Goal: Task Accomplishment & Management: Use online tool/utility

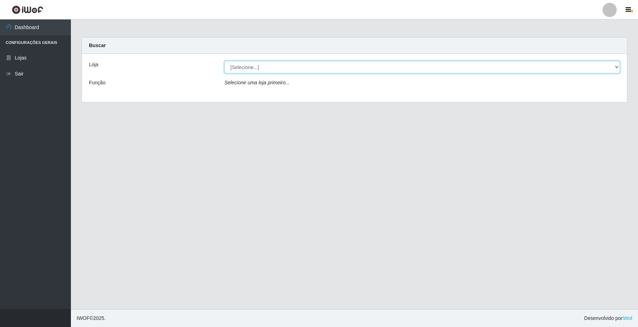
click at [615, 67] on select "[Selecione...] O Filezão - Centenário" at bounding box center [421, 67] width 395 height 12
select select "203"
click at [224, 61] on select "[Selecione...] O Filezão - Centenário" at bounding box center [421, 67] width 395 height 12
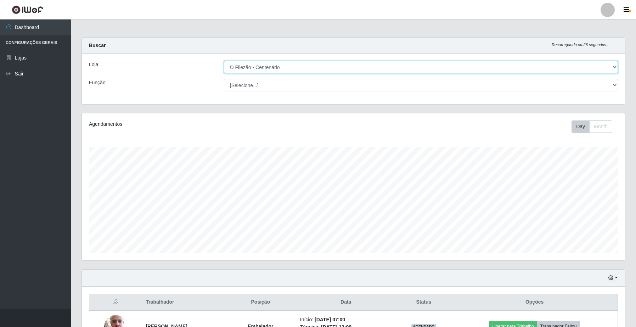
scroll to position [89, 0]
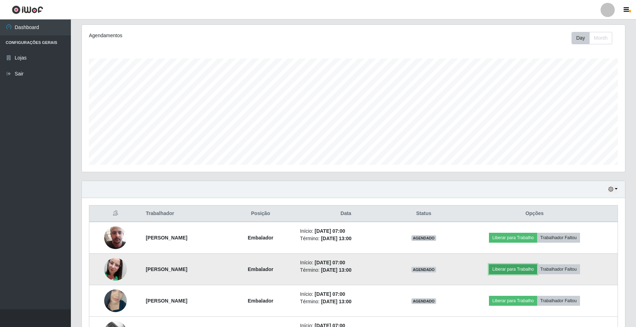
click at [522, 274] on button "Liberar para Trabalho" at bounding box center [513, 269] width 48 height 10
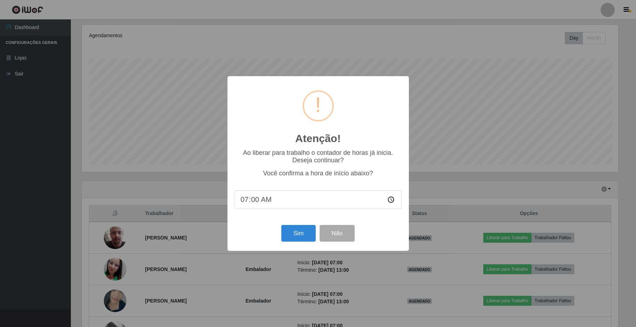
scroll to position [147, 538]
click at [303, 237] on button "Sim" at bounding box center [299, 233] width 34 height 17
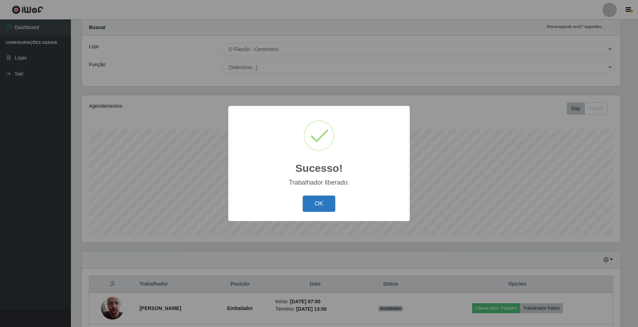
click at [325, 206] on button "OK" at bounding box center [319, 204] width 33 height 17
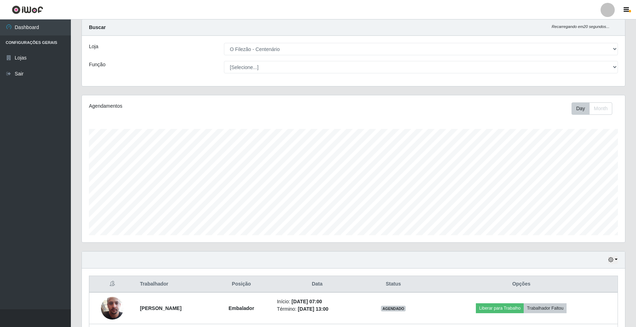
scroll to position [107, 0]
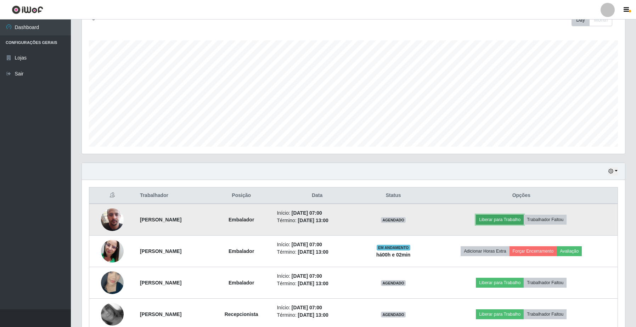
click at [507, 220] on button "Liberar para Trabalho" at bounding box center [500, 220] width 48 height 10
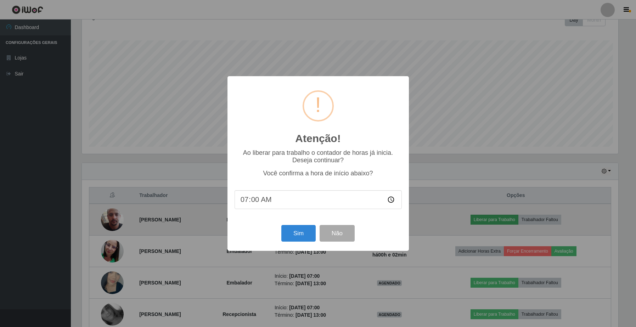
scroll to position [147, 538]
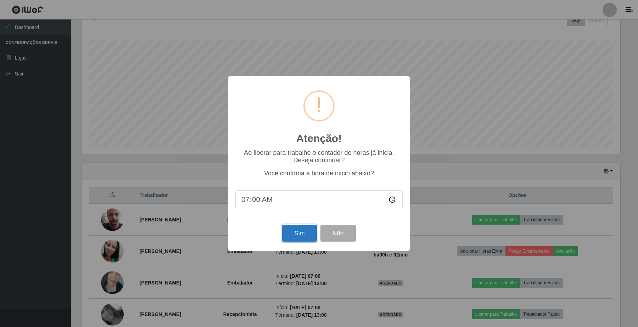
click at [299, 235] on button "Sim" at bounding box center [299, 233] width 34 height 17
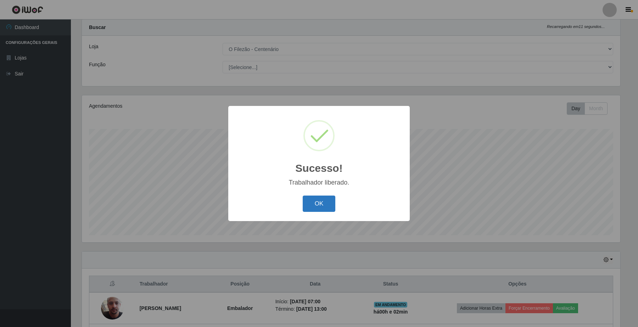
click at [319, 201] on button "OK" at bounding box center [319, 204] width 33 height 17
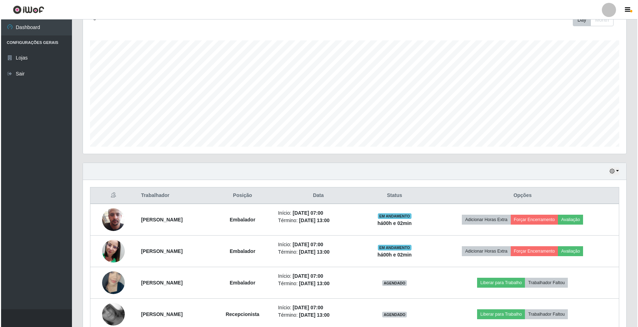
scroll to position [151, 0]
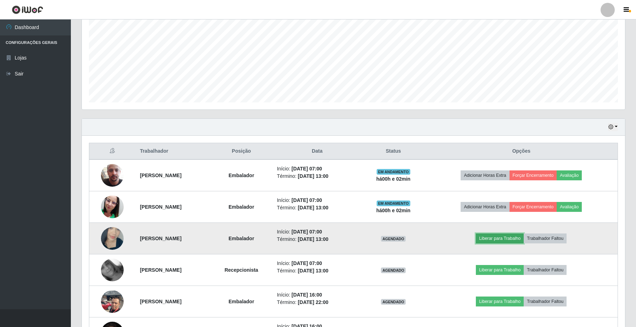
click at [516, 236] on button "Liberar para Trabalho" at bounding box center [500, 239] width 48 height 10
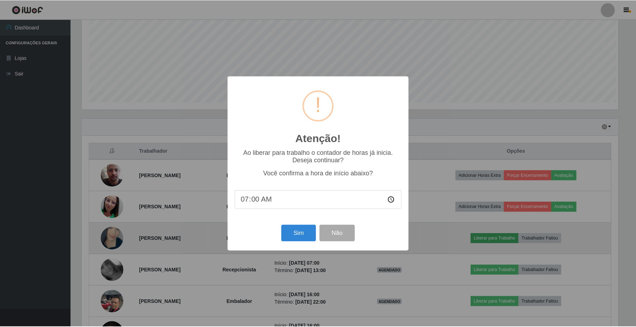
scroll to position [147, 538]
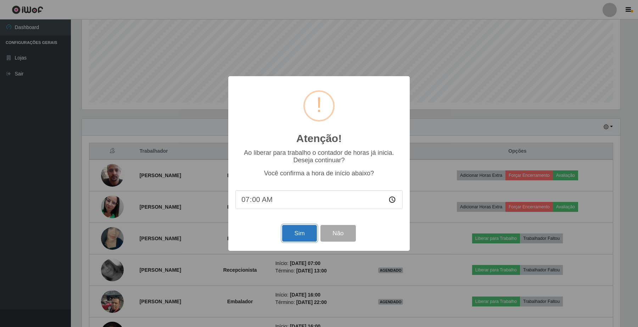
click at [304, 231] on button "Sim" at bounding box center [299, 233] width 34 height 17
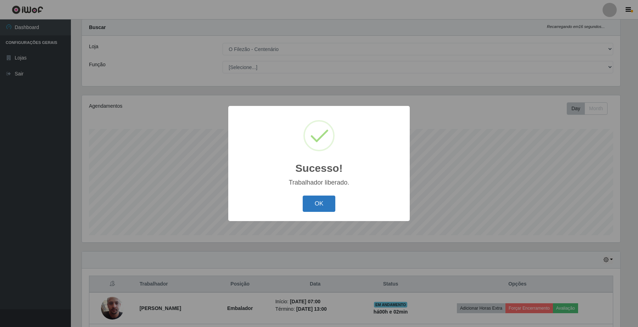
click at [314, 206] on button "OK" at bounding box center [319, 204] width 33 height 17
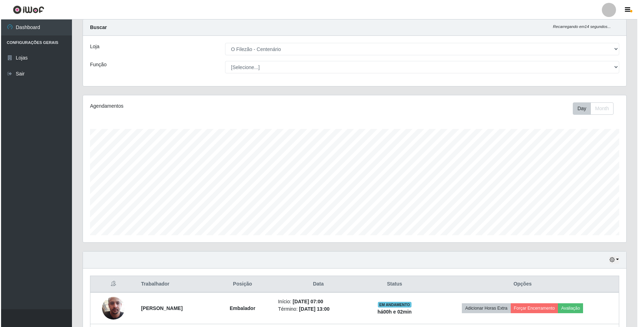
scroll to position [151, 0]
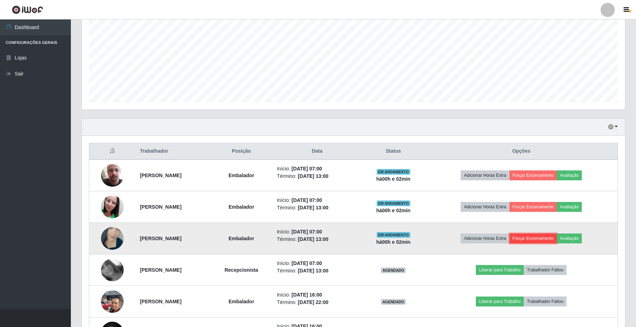
click at [552, 240] on button "Forçar Encerramento" at bounding box center [533, 239] width 47 height 10
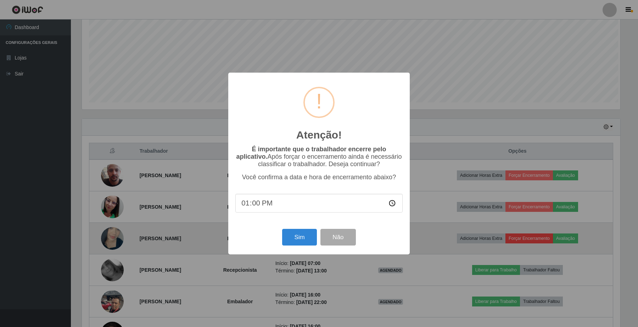
scroll to position [0, 0]
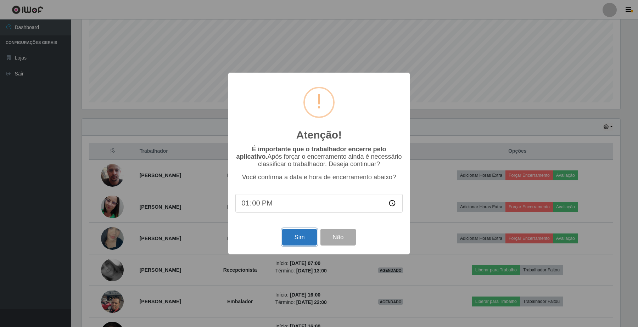
click at [303, 240] on button "Sim" at bounding box center [299, 237] width 34 height 17
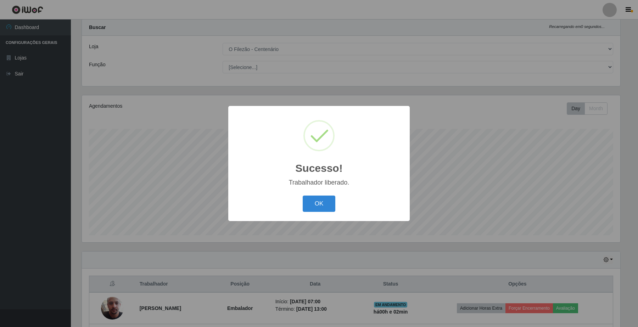
drag, startPoint x: 317, startPoint y: 209, endPoint x: 380, endPoint y: 344, distance: 148.9
click at [380, 327] on html "Perfil Alterar Senha Sair Dashboard Configurações Gerais Lojas Sair Carregando.…" at bounding box center [319, 264] width 638 height 565
click at [320, 199] on button "OK" at bounding box center [319, 204] width 33 height 17
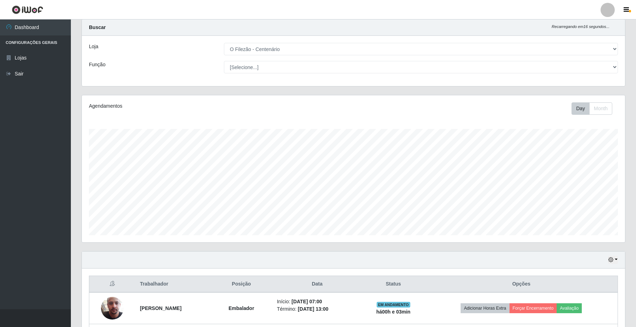
scroll to position [151, 0]
